Goal: Information Seeking & Learning: Learn about a topic

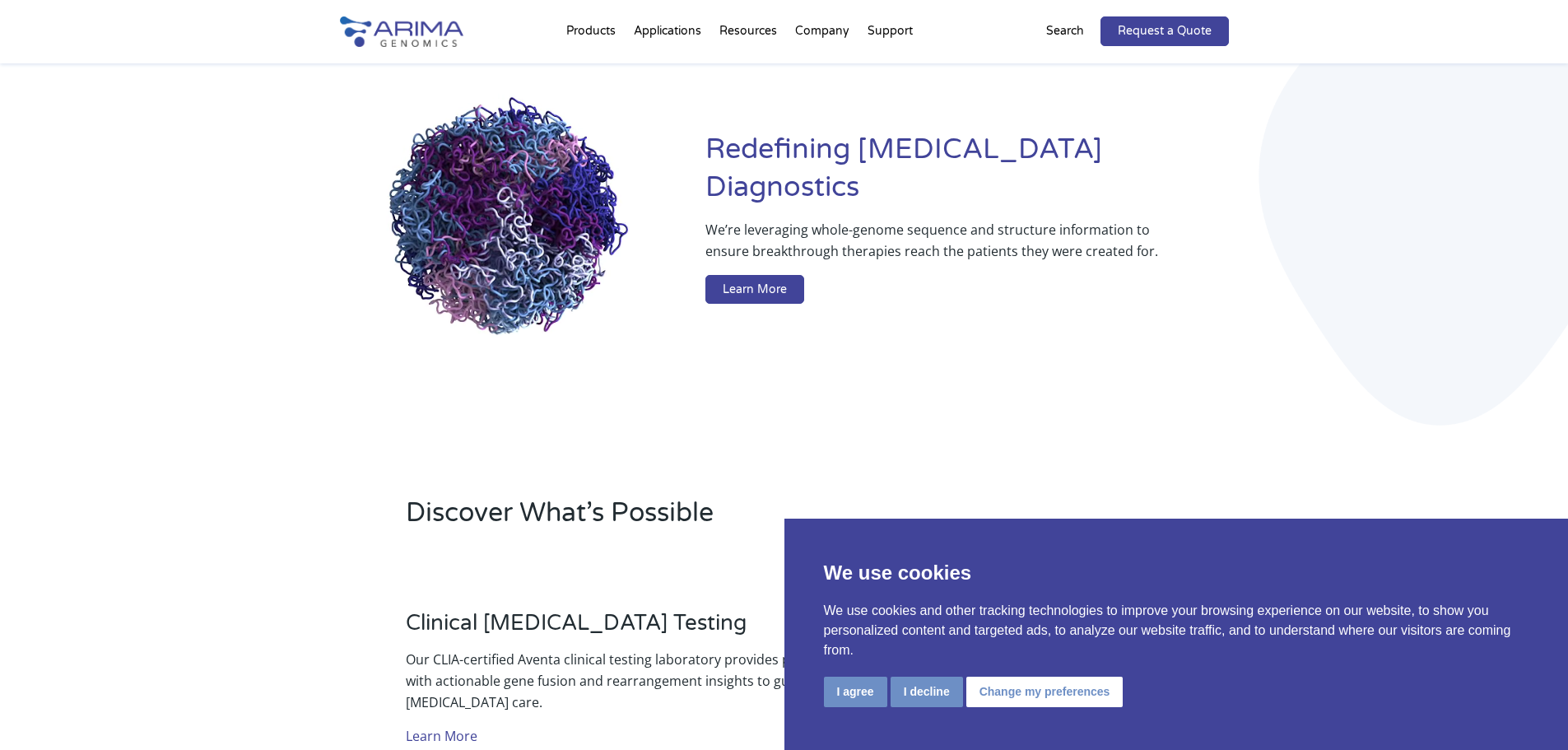
scroll to position [132, 0]
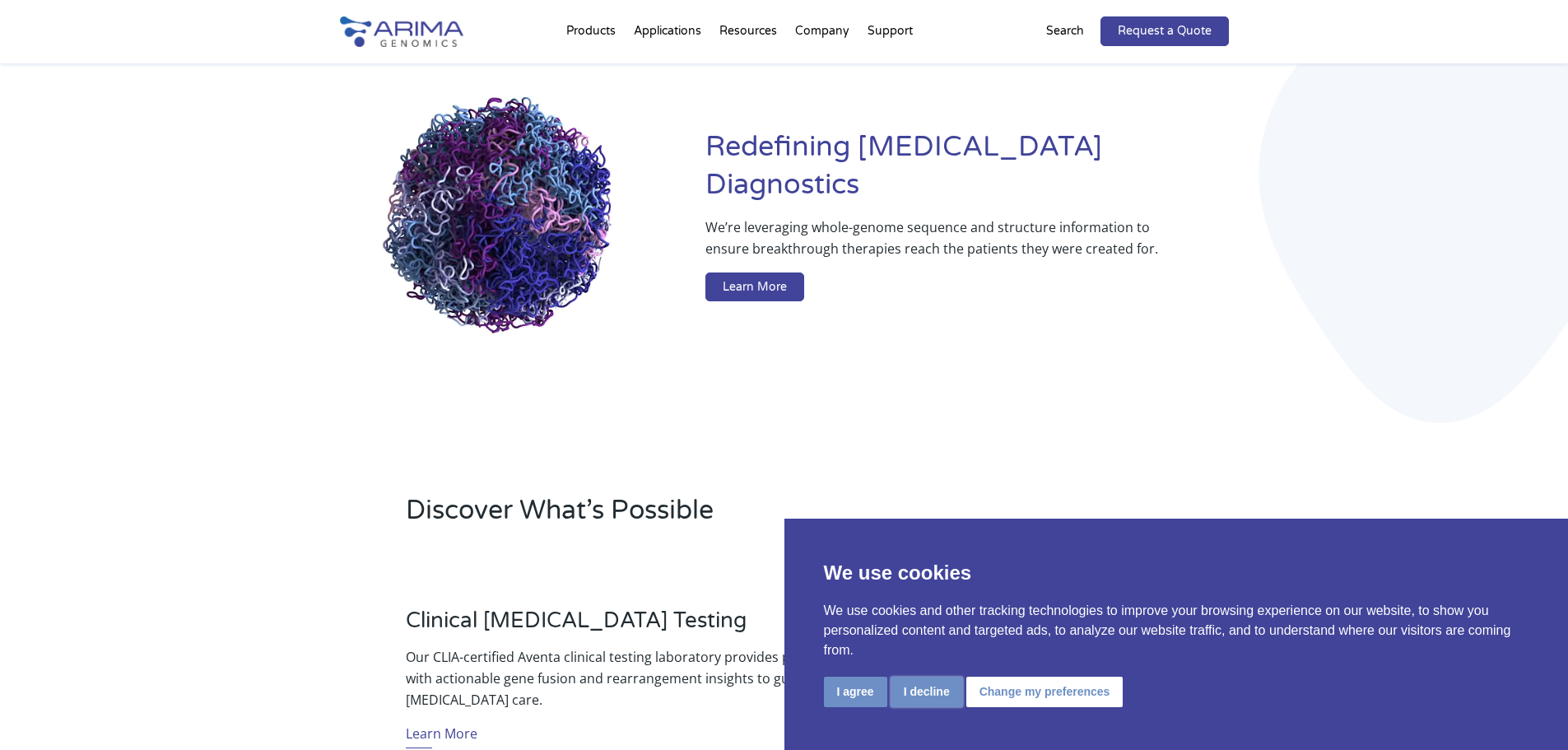
click at [919, 696] on button "I decline" at bounding box center [926, 692] width 73 height 30
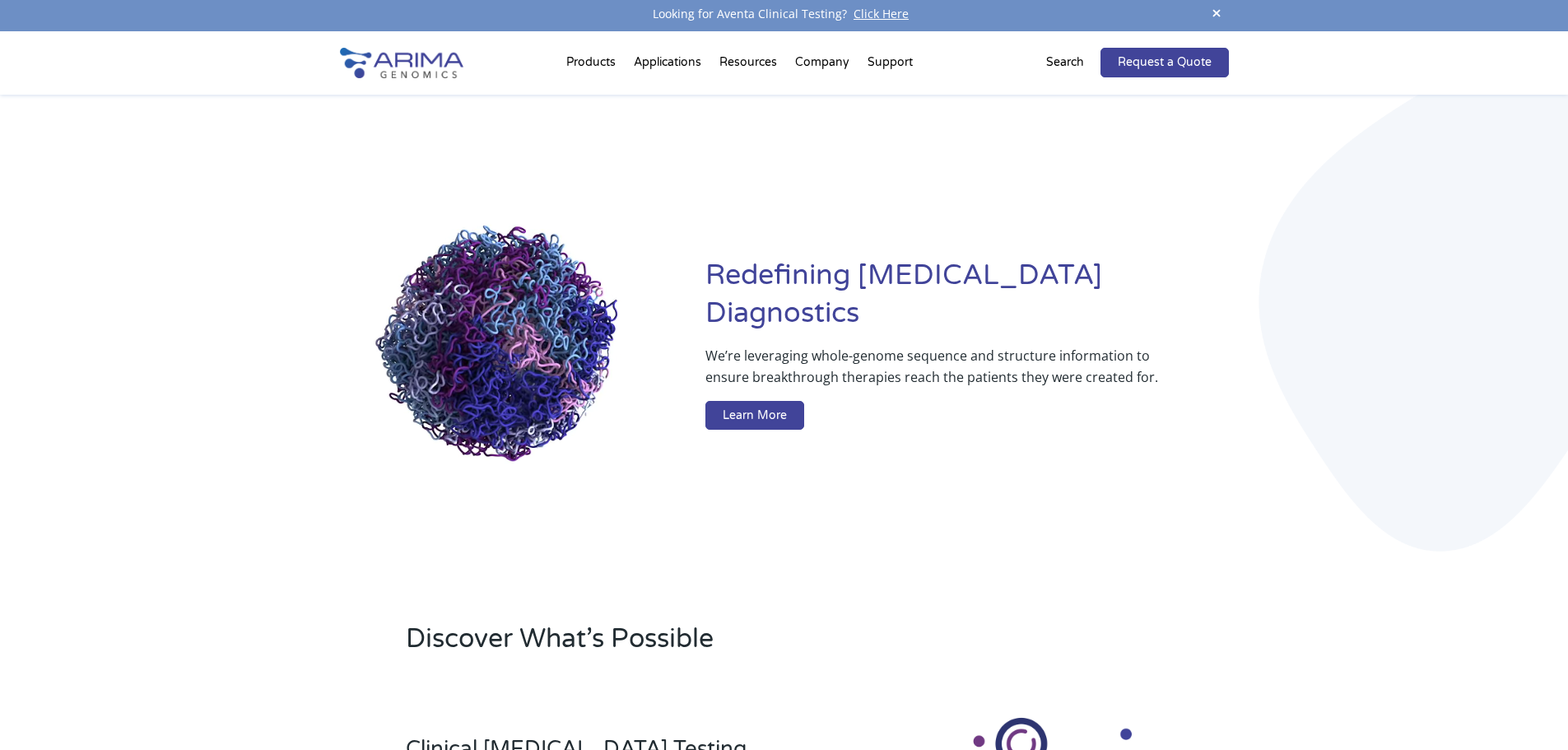
scroll to position [0, 0]
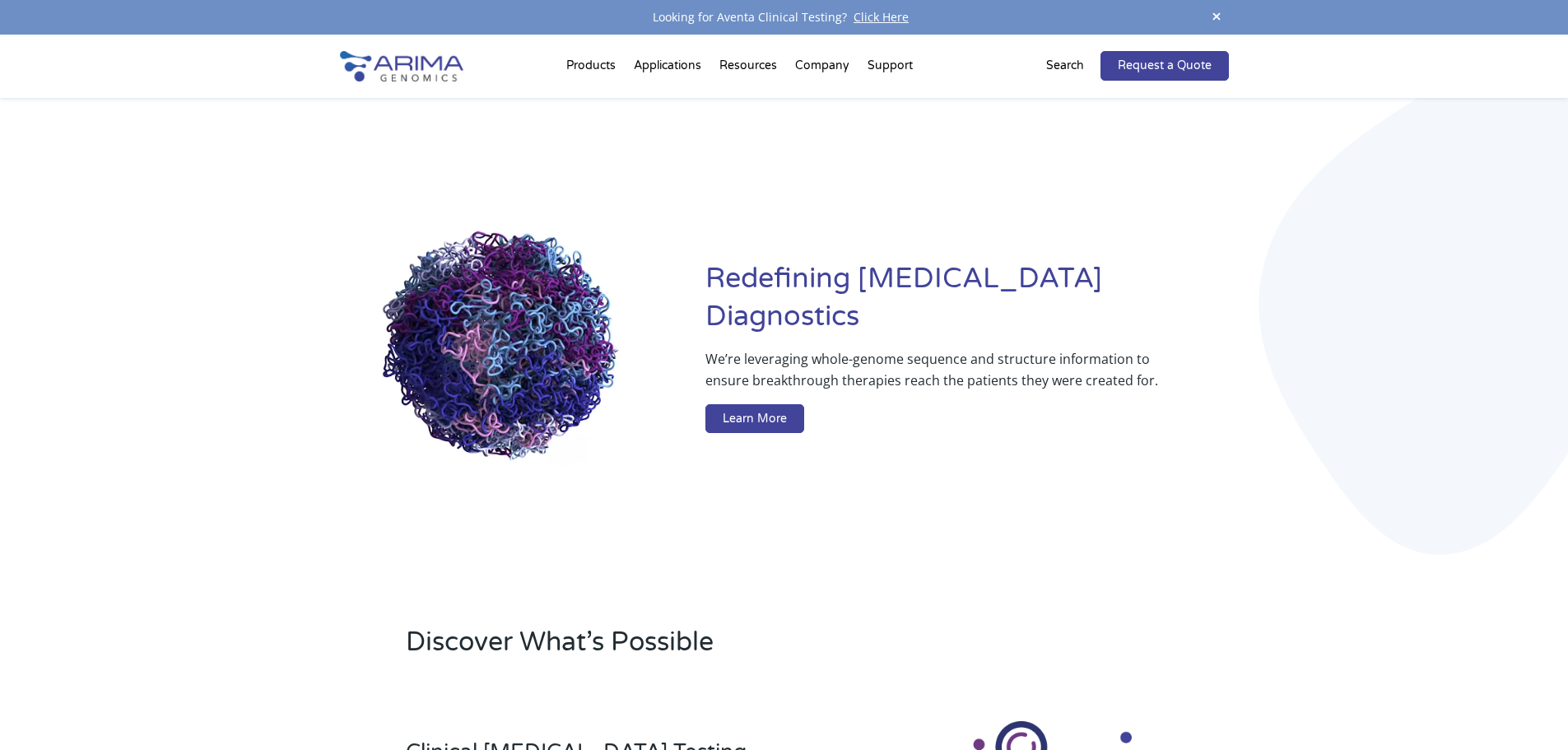
click at [876, 486] on div "Redefining [MEDICAL_DATA] Diagnostics We’re leveraging whole-genome sequence an…" at bounding box center [784, 349] width 889 height 504
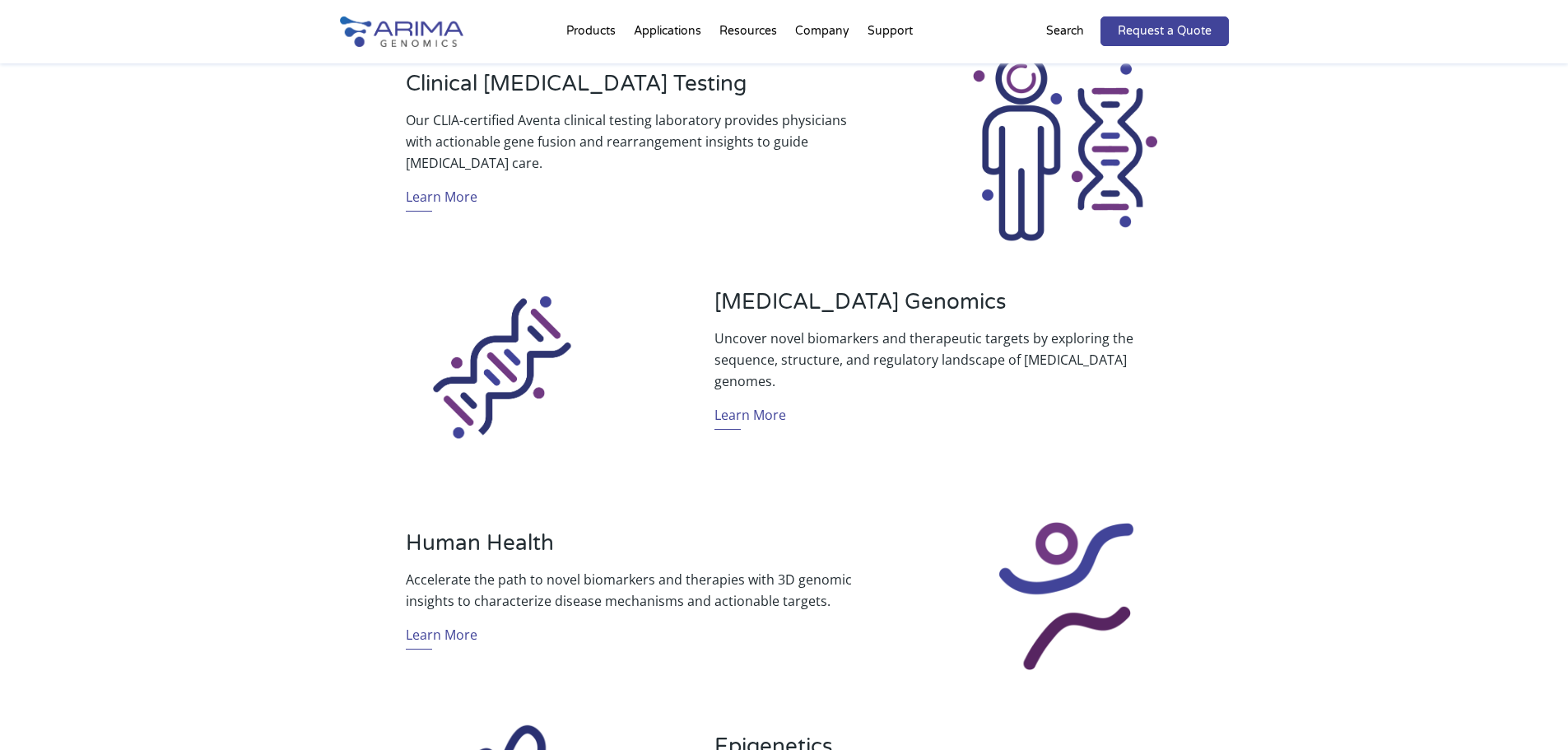
scroll to position [659, 0]
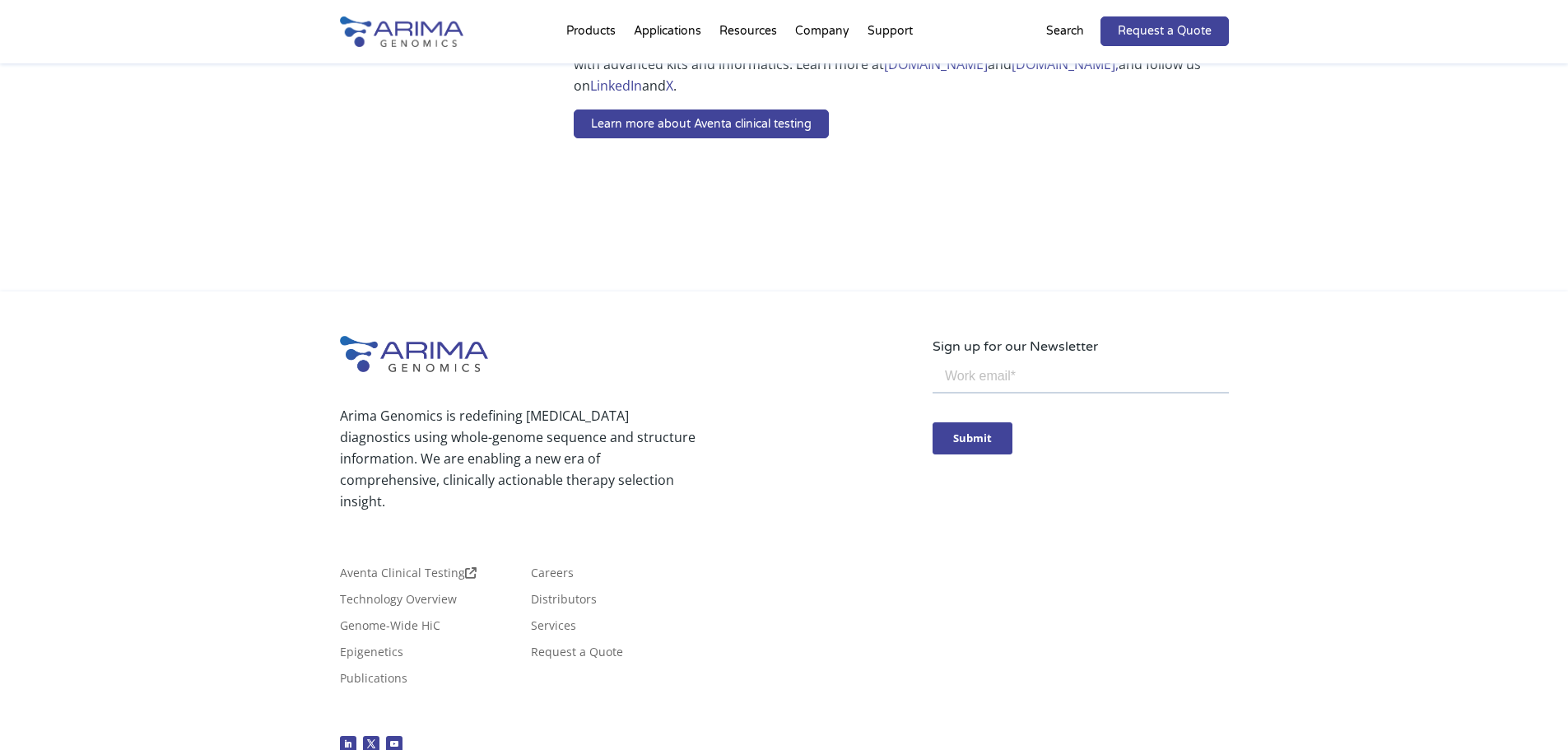
scroll to position [1448, 0]
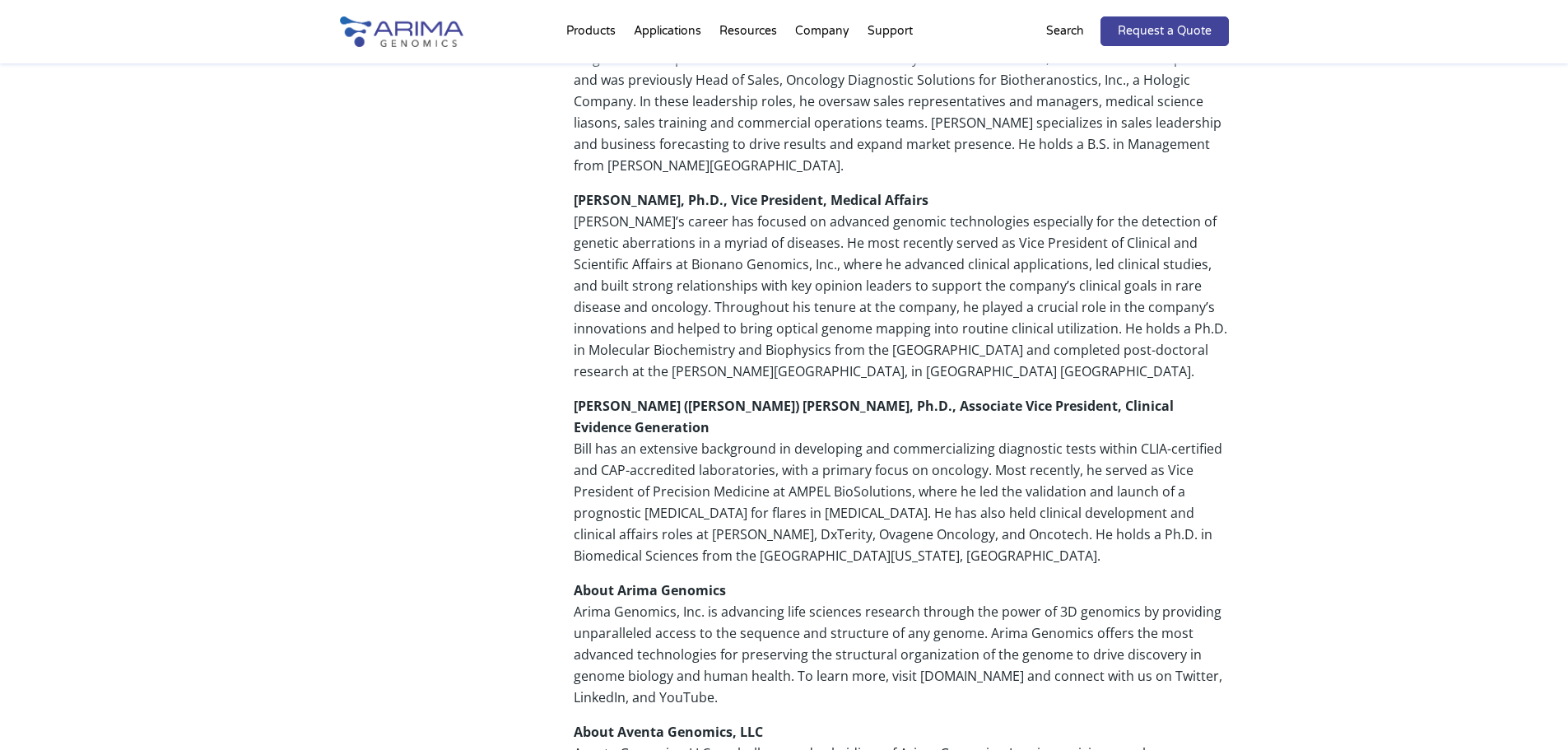
scroll to position [922, 0]
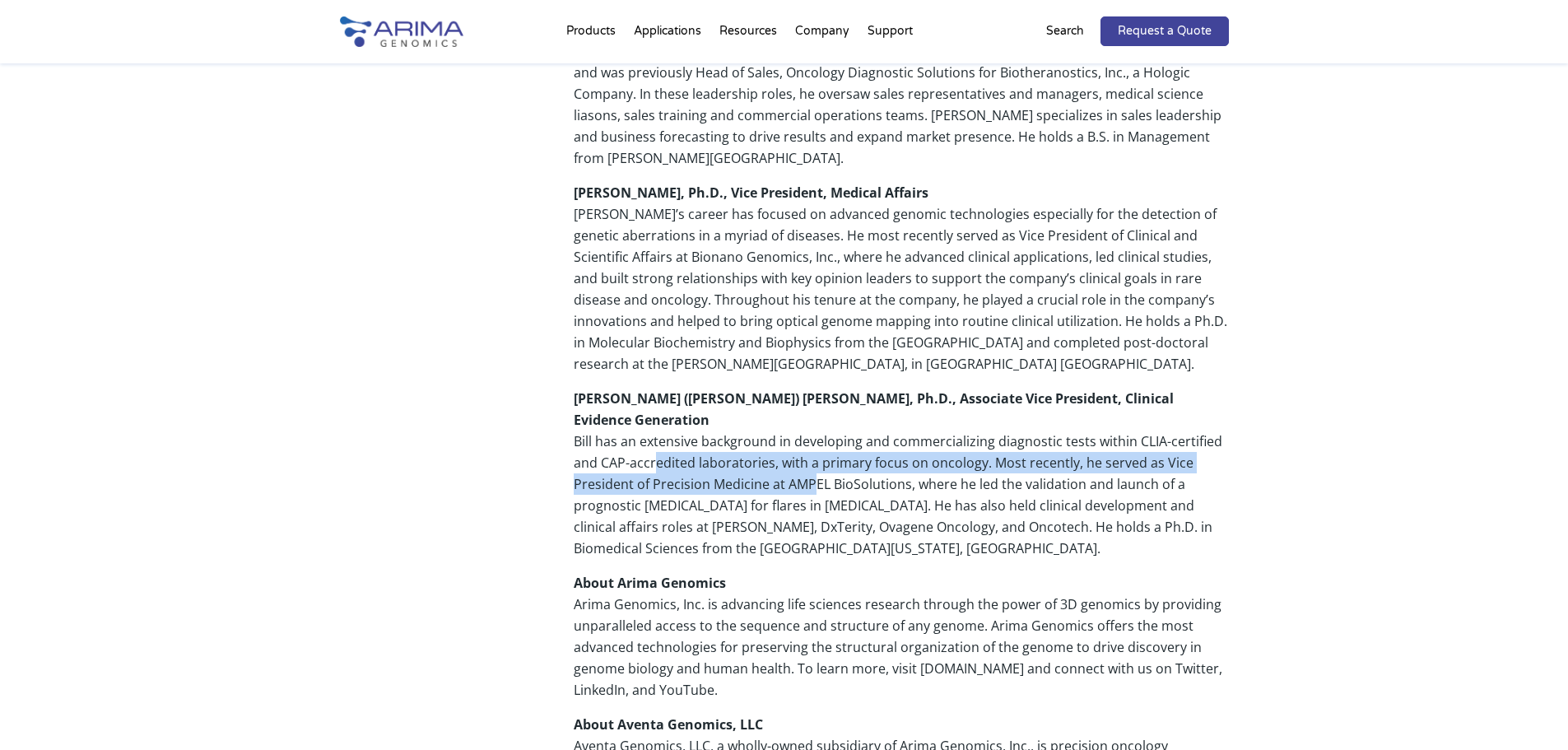
drag, startPoint x: 814, startPoint y: 418, endPoint x: 655, endPoint y: 390, distance: 161.4
click at [654, 390] on p "William (Bill) Ricketts, Ph.D., Associate Vice President, Clinical Evidence Gen…" at bounding box center [900, 480] width 654 height 185
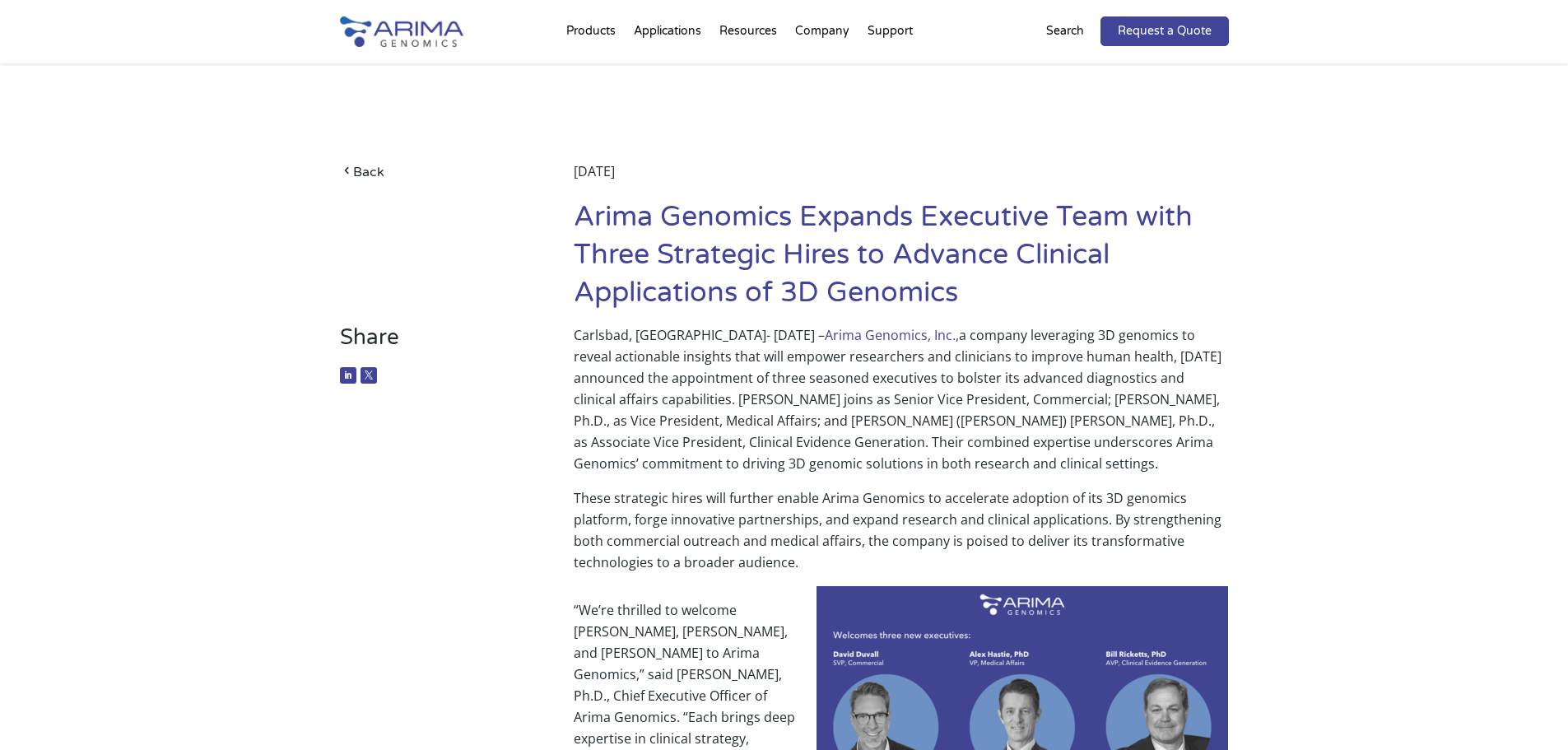
scroll to position [0, 0]
